Goal: Check status: Check status

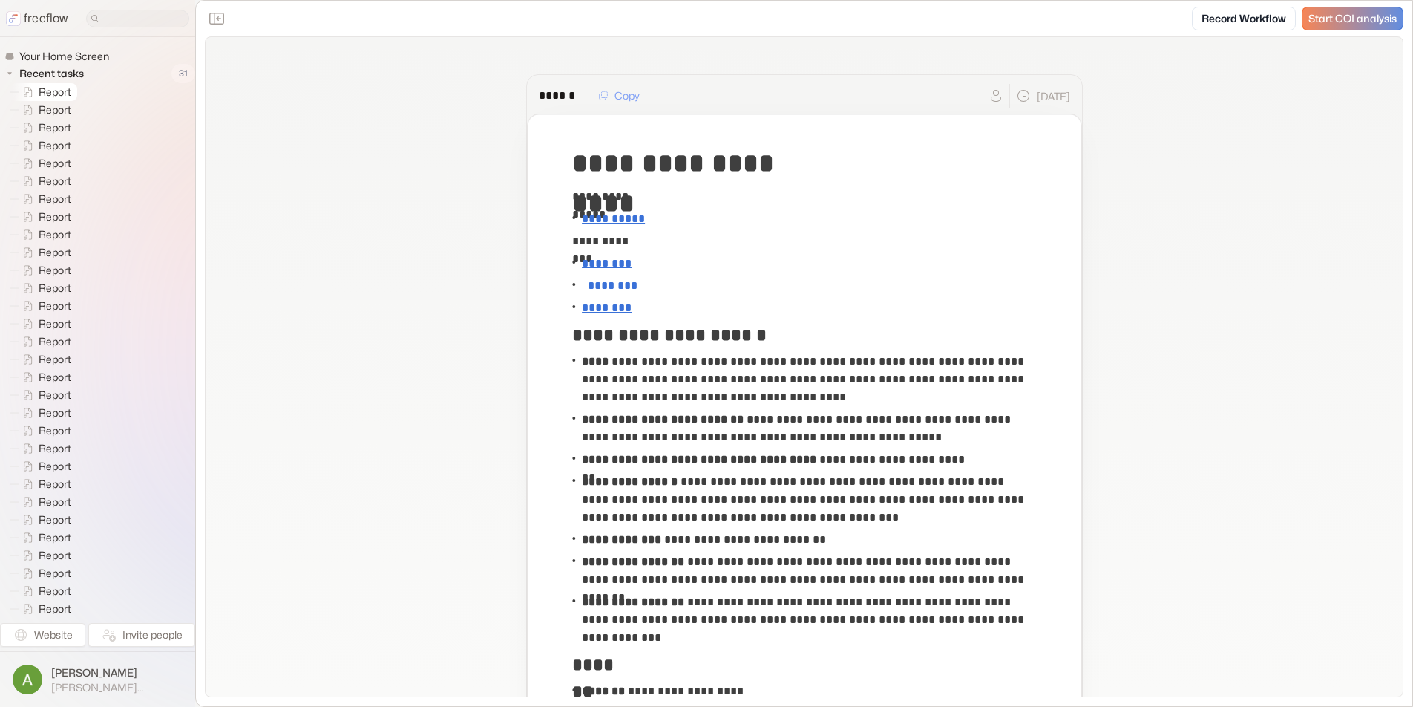
click at [50, 85] on span "Report" at bounding box center [56, 92] width 40 height 15
